Goal: Check status: Check status

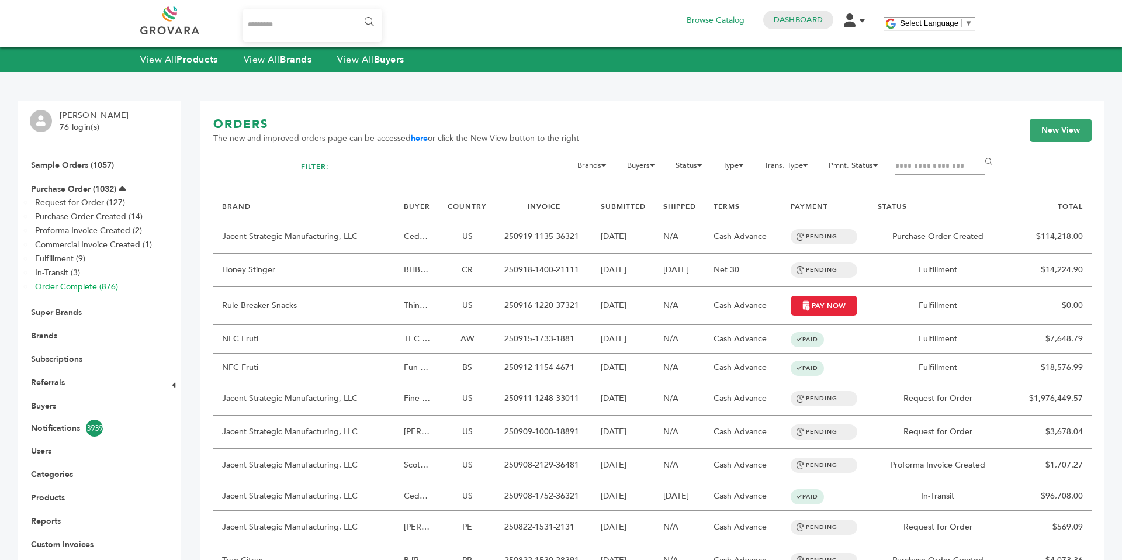
click at [70, 285] on link "Order Complete (876)" at bounding box center [76, 286] width 83 height 11
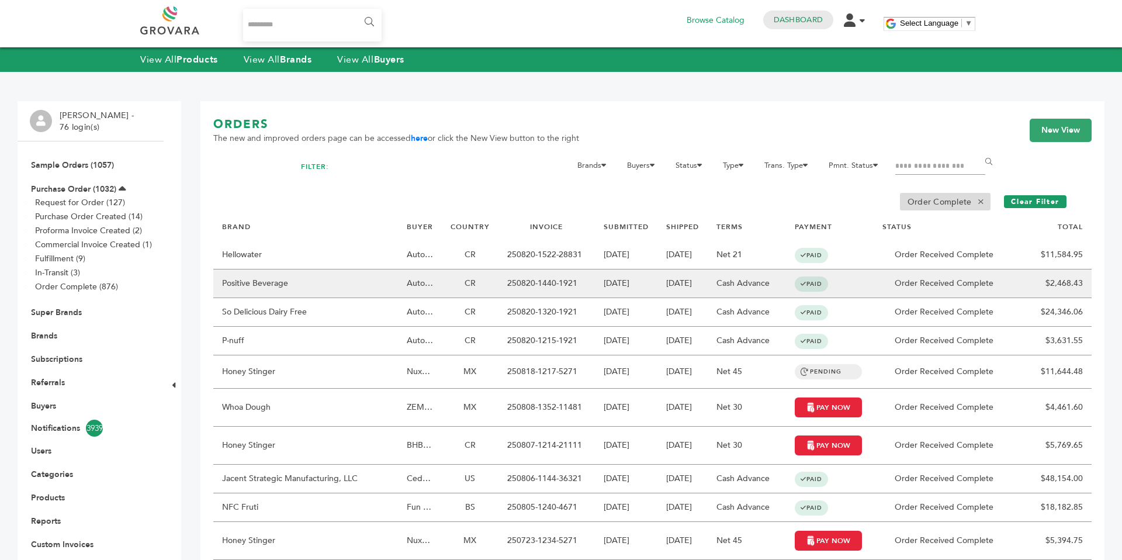
click at [374, 297] on td "Positive Beverage" at bounding box center [305, 283] width 185 height 29
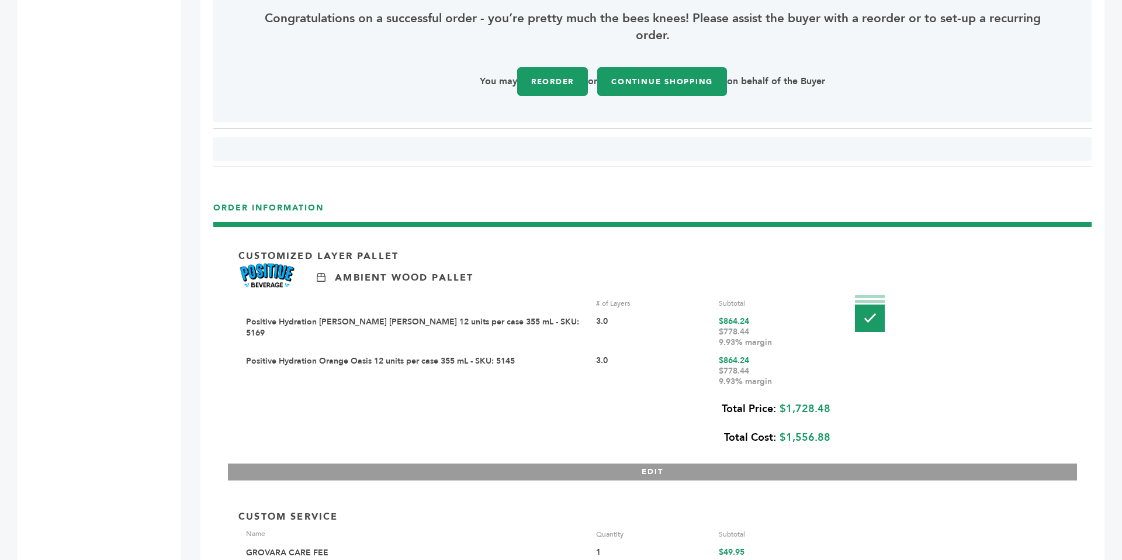
scroll to position [1584, 0]
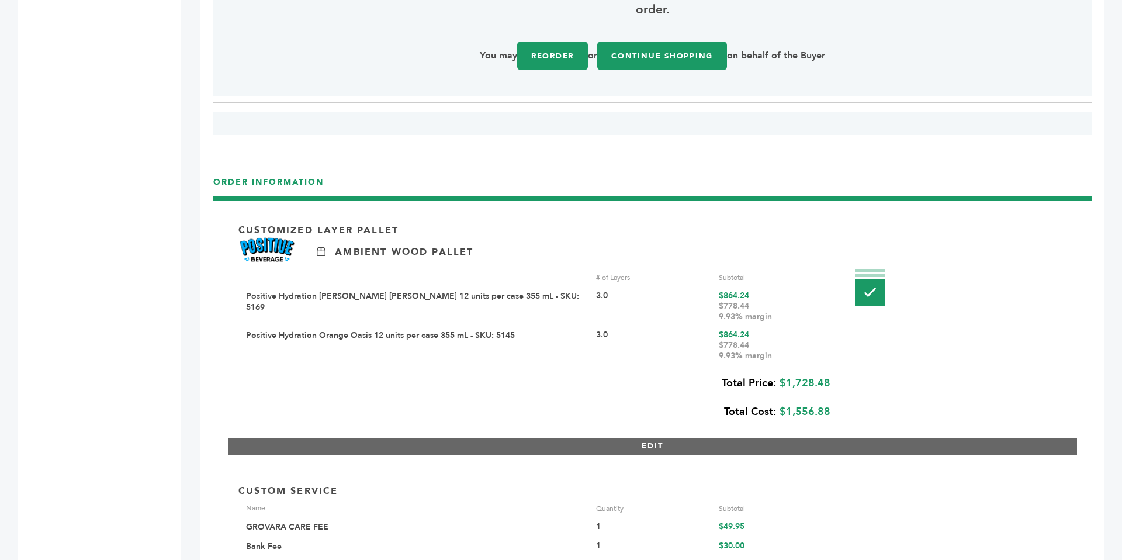
click at [618, 445] on button "EDIT" at bounding box center [652, 446] width 849 height 17
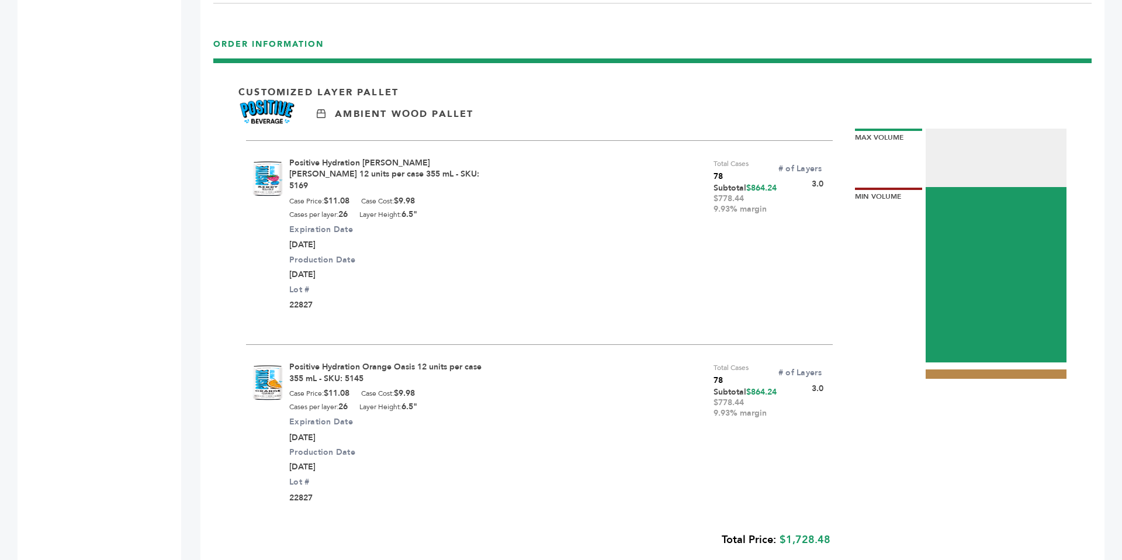
scroll to position [1724, 0]
drag, startPoint x: 712, startPoint y: 209, endPoint x: 783, endPoint y: 210, distance: 71.3
click at [783, 210] on div "Positive Hydration [PERSON_NAME] [PERSON_NAME] 12 units per case 355 mL - SKU: …" at bounding box center [539, 235] width 587 height 192
